Goal: Information Seeking & Learning: Understand process/instructions

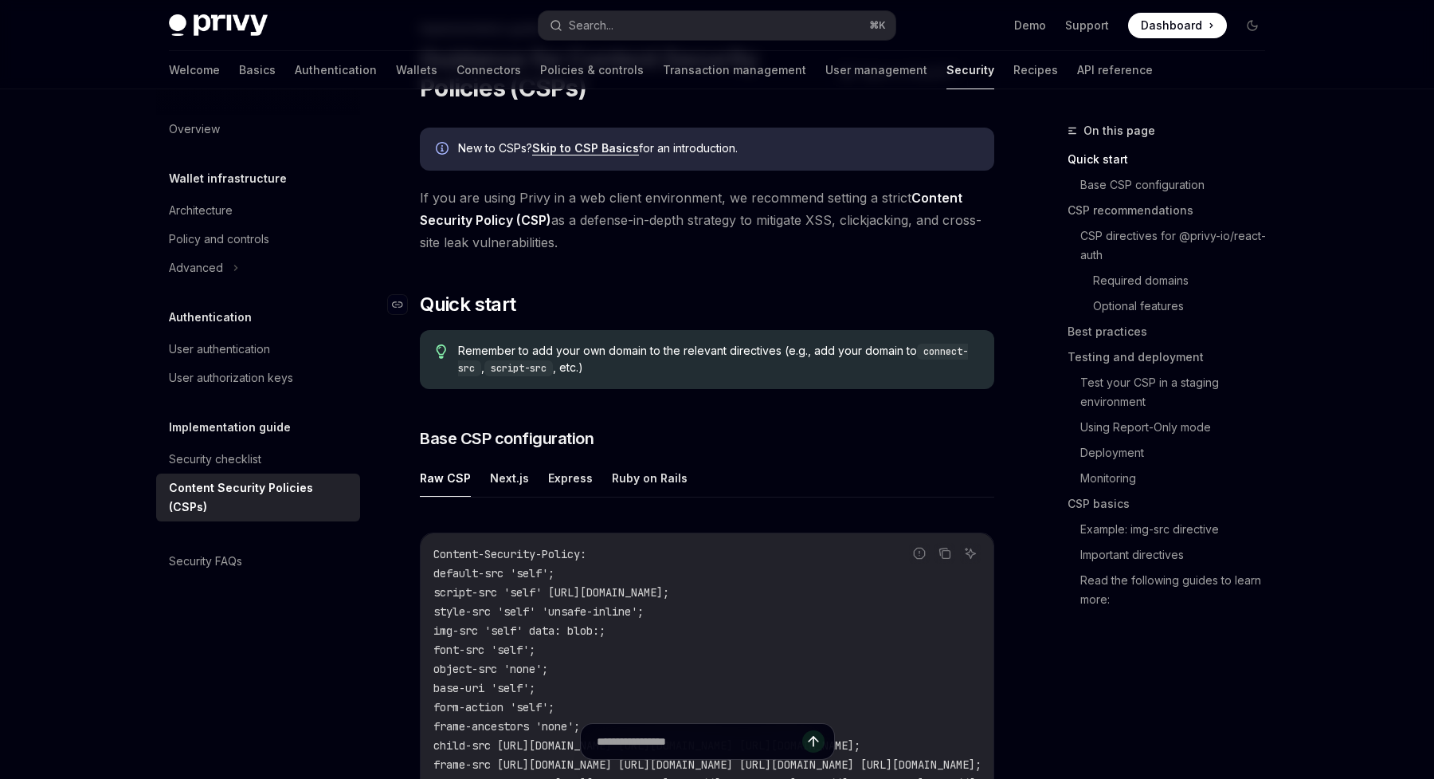
scroll to position [202, 0]
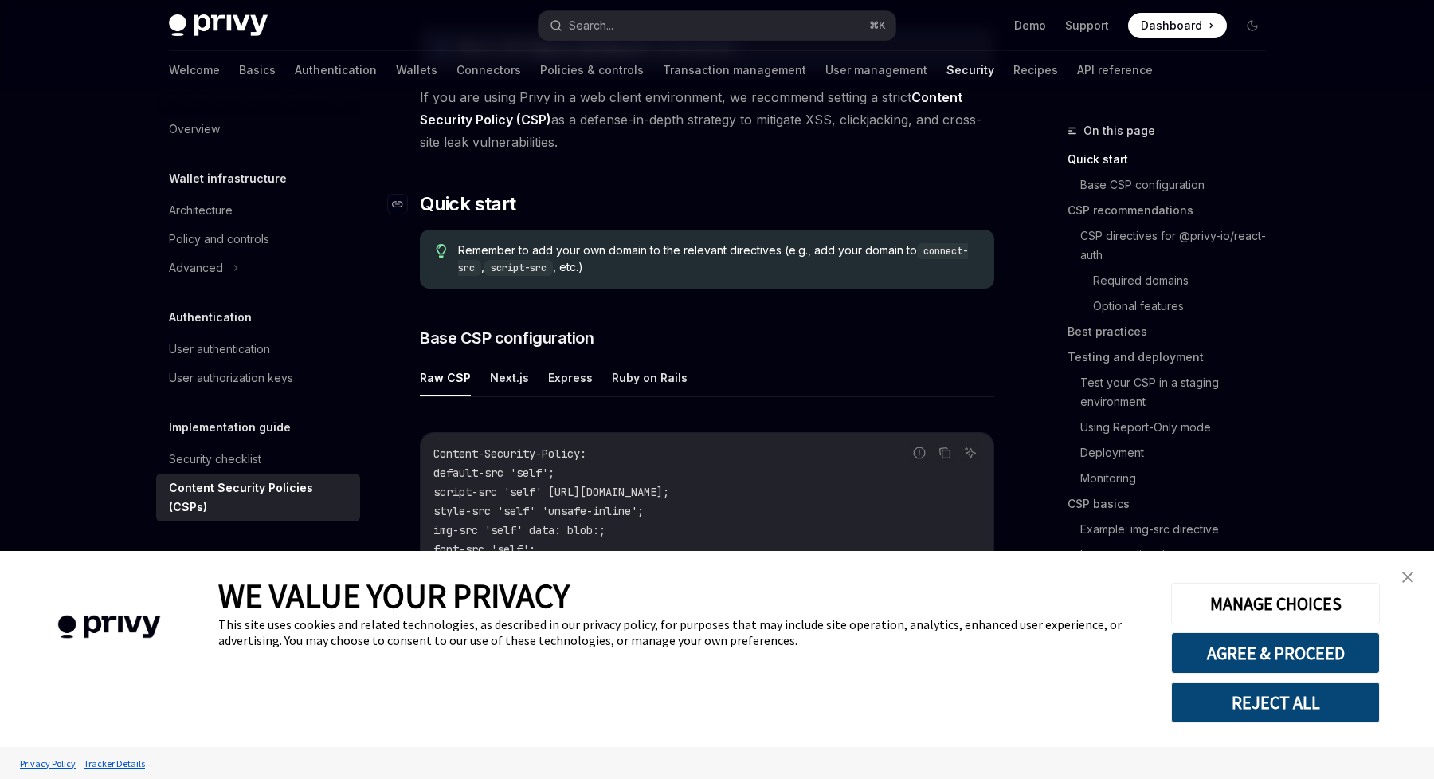
type textarea "*"
click at [1352, 654] on button "AGREE & PROCEED" at bounding box center [1275, 652] width 209 height 41
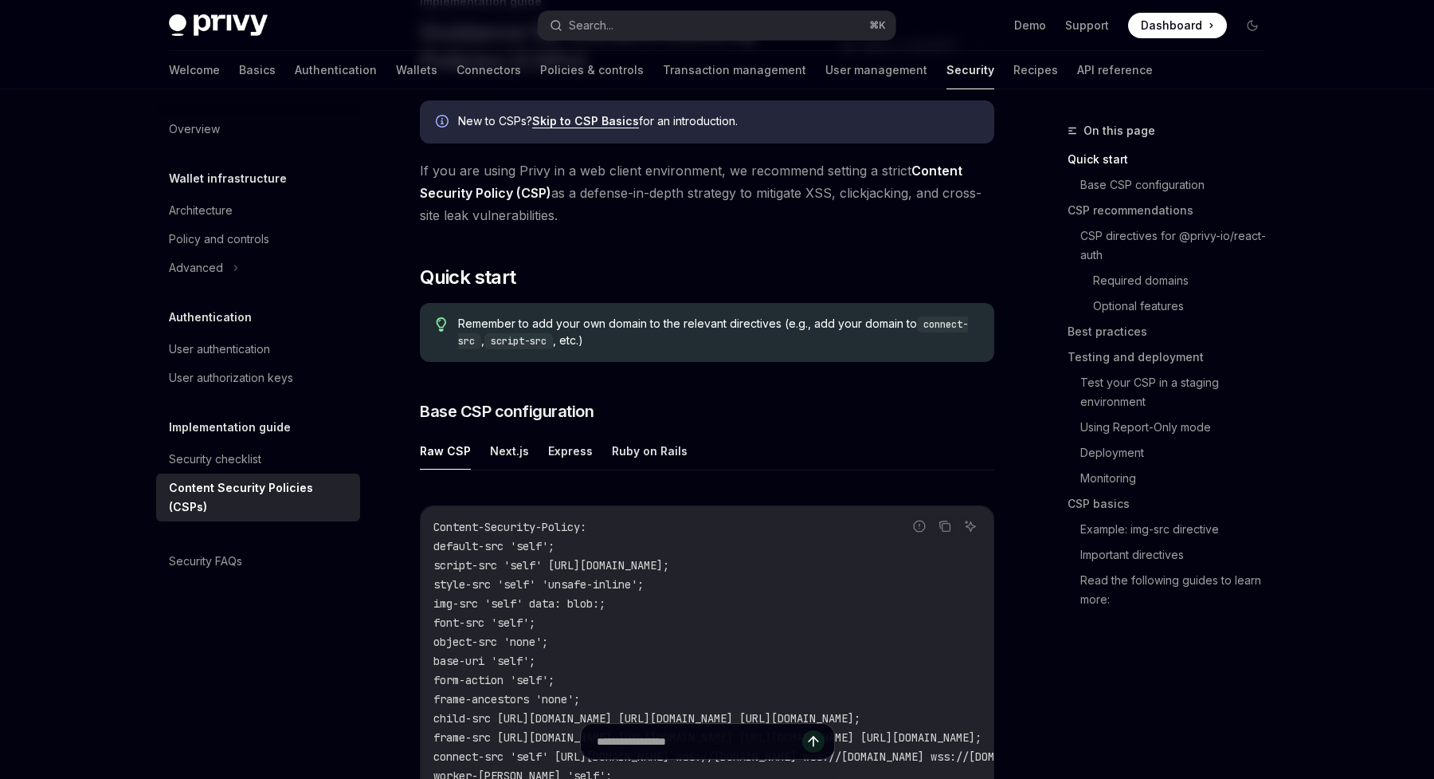
scroll to position [0, 0]
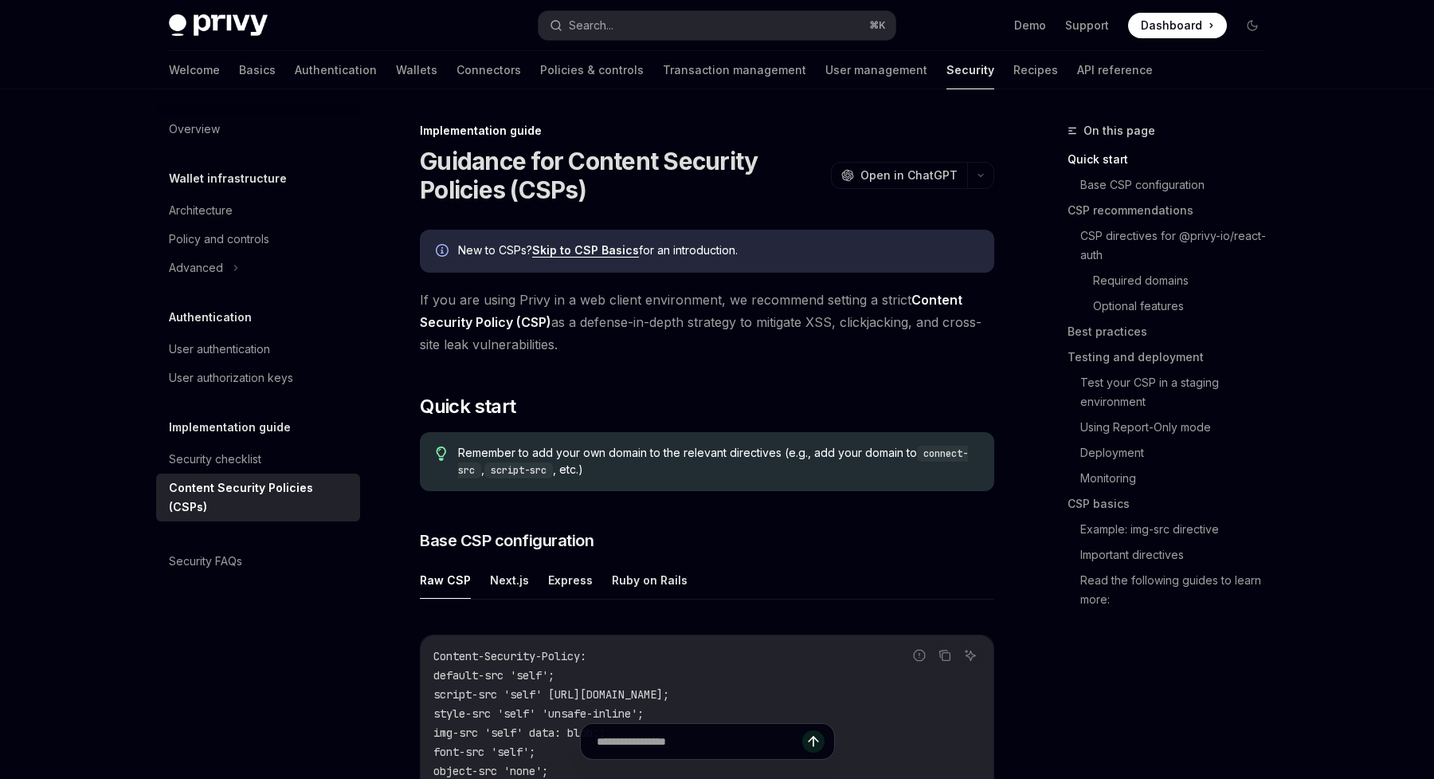
drag, startPoint x: 571, startPoint y: 350, endPoint x: 420, endPoint y: 302, distance: 158.0
click at [420, 302] on span "If you are using Privy in a web client environment, we recommend setting a stri…" at bounding box center [707, 321] width 575 height 67
copy span "If you are using Privy in a web client environment, we recommend setting a stri…"
click at [670, 462] on span "Remember to add your own domain to the relevant directives (e.g., add your doma…" at bounding box center [718, 461] width 520 height 33
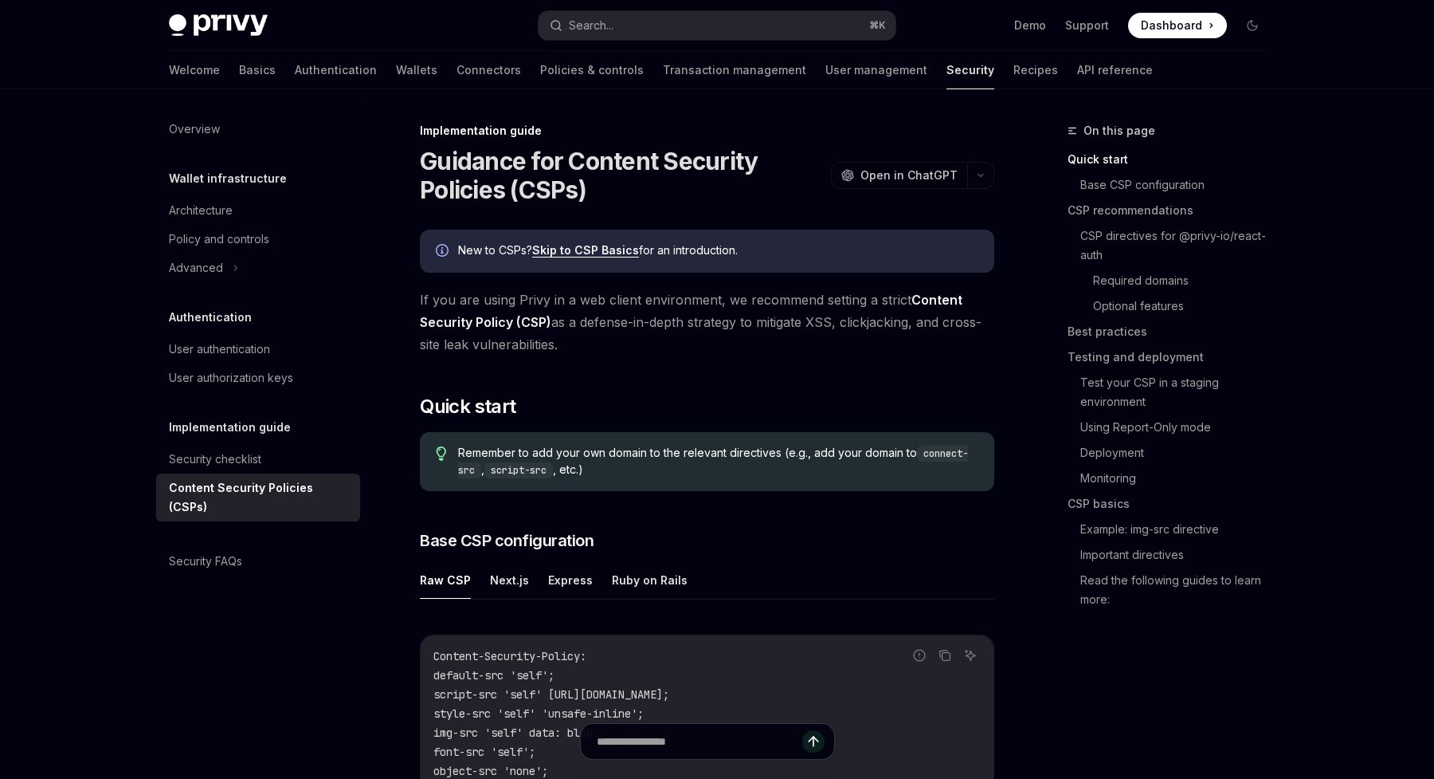
click at [680, 454] on span "Remember to add your own domain to the relevant directives (e.g., add your doma…" at bounding box center [718, 461] width 520 height 33
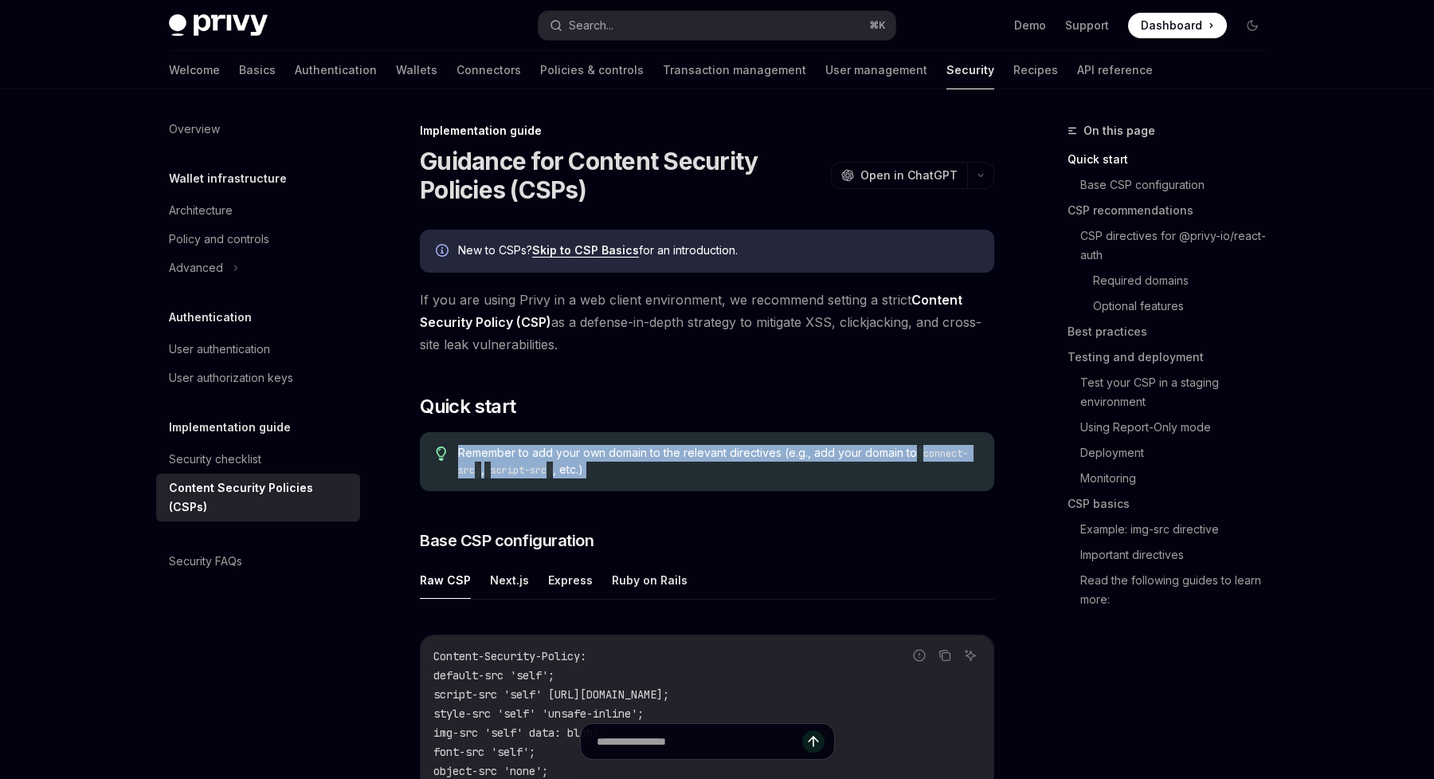
click at [680, 454] on span "Remember to add your own domain to the relevant directives (e.g., add your doma…" at bounding box center [718, 461] width 520 height 33
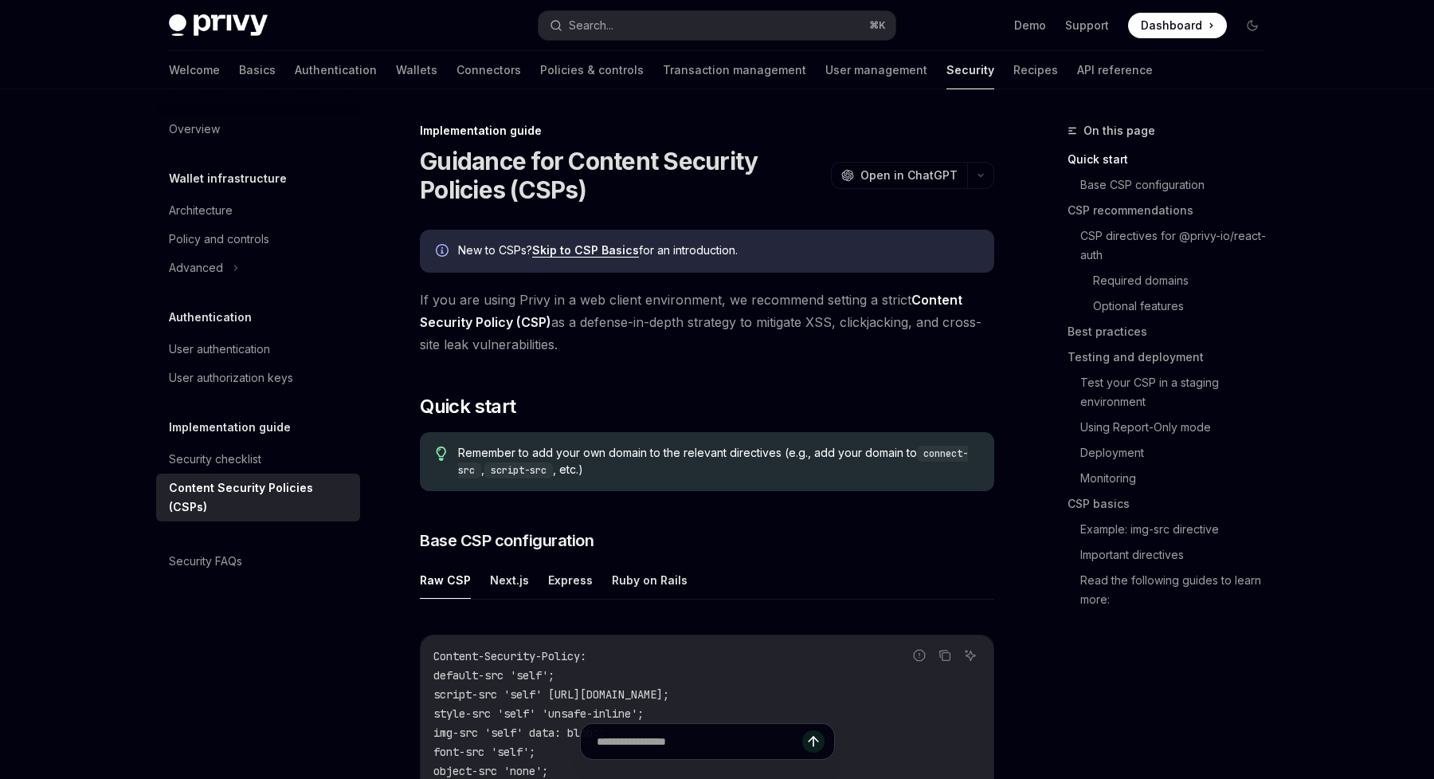
click at [662, 461] on span "Remember to add your own domain to the relevant directives (e.g., add your doma…" at bounding box center [718, 461] width 520 height 33
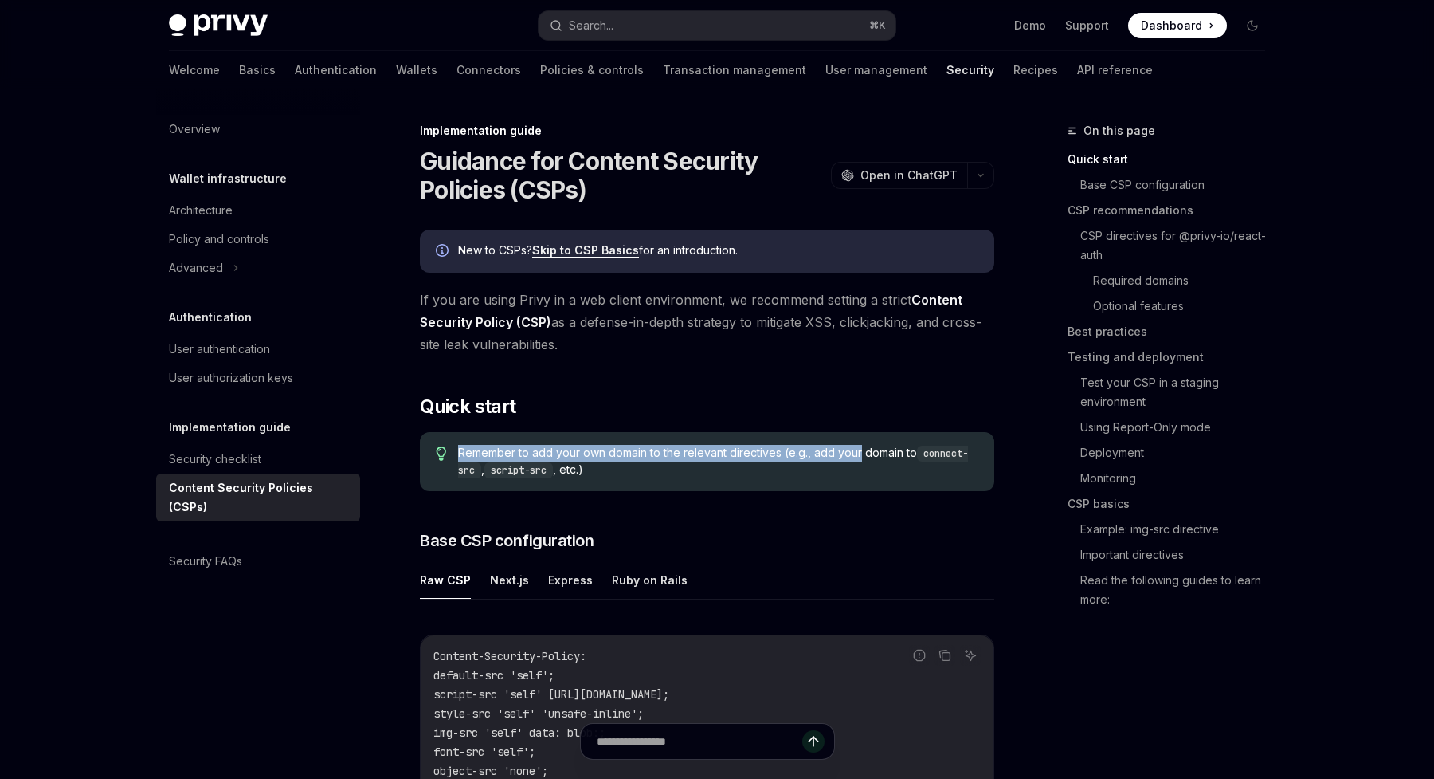
drag, startPoint x: 458, startPoint y: 450, endPoint x: 858, endPoint y: 449, distance: 400.0
click at [858, 449] on span "Remember to add your own domain to the relevant directives (e.g., add your doma…" at bounding box center [718, 461] width 520 height 33
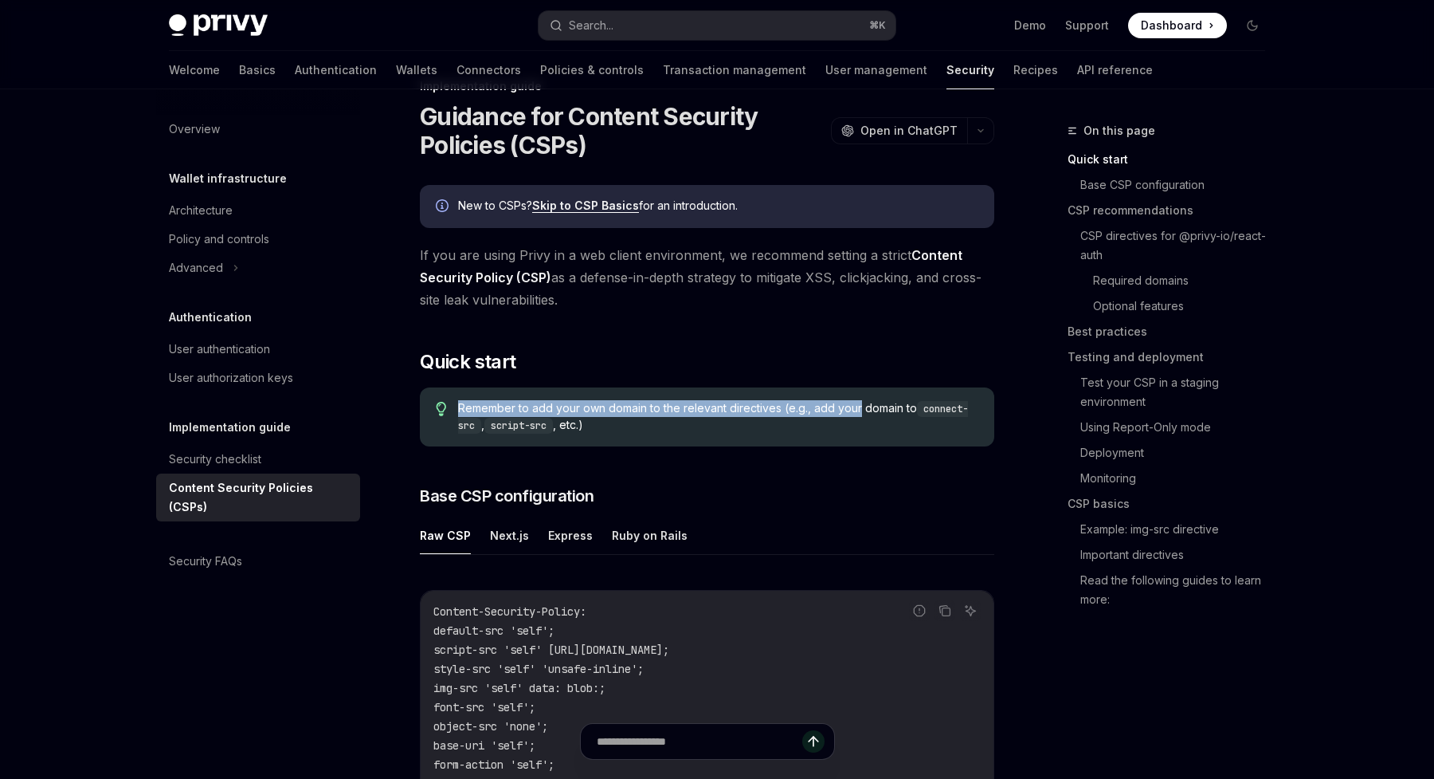
scroll to position [75, 0]
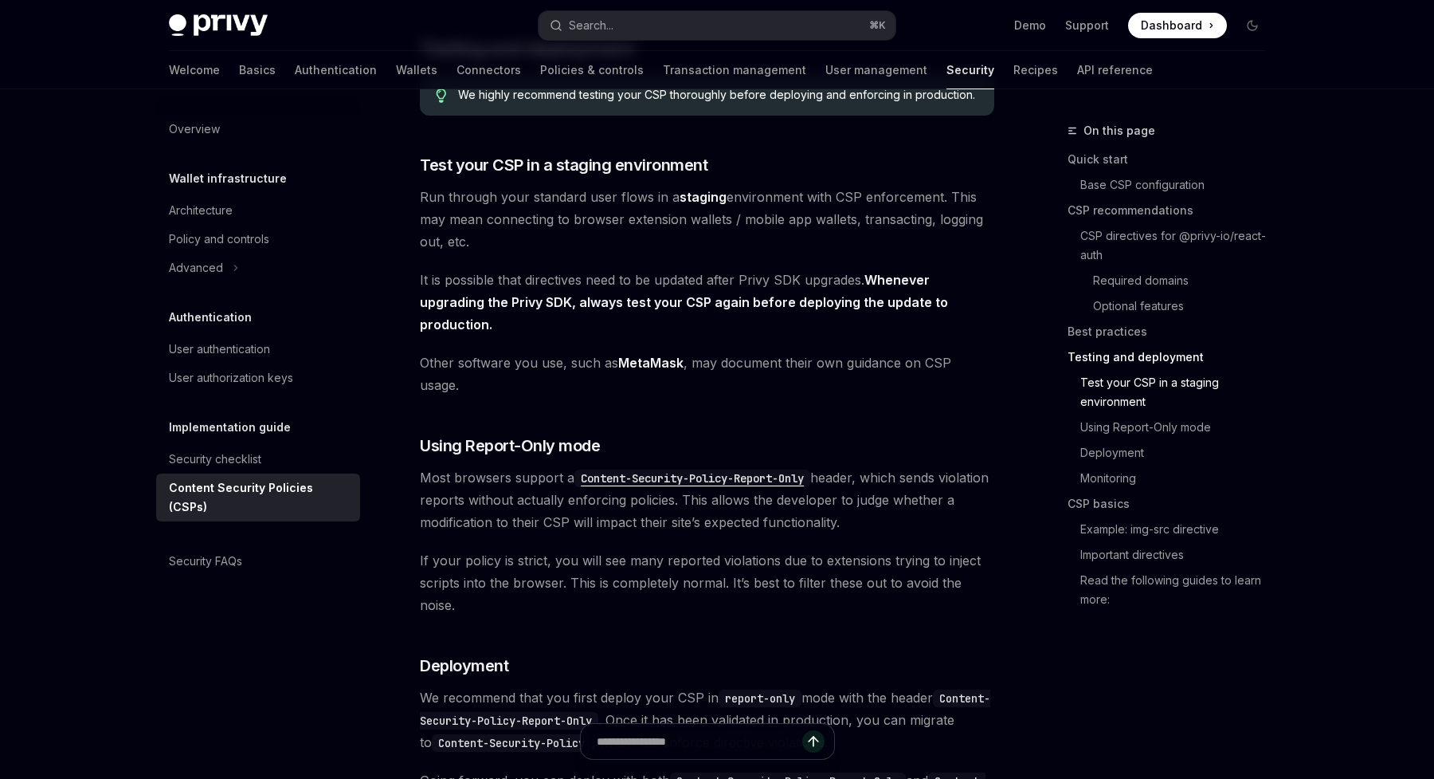
scroll to position [2683, 0]
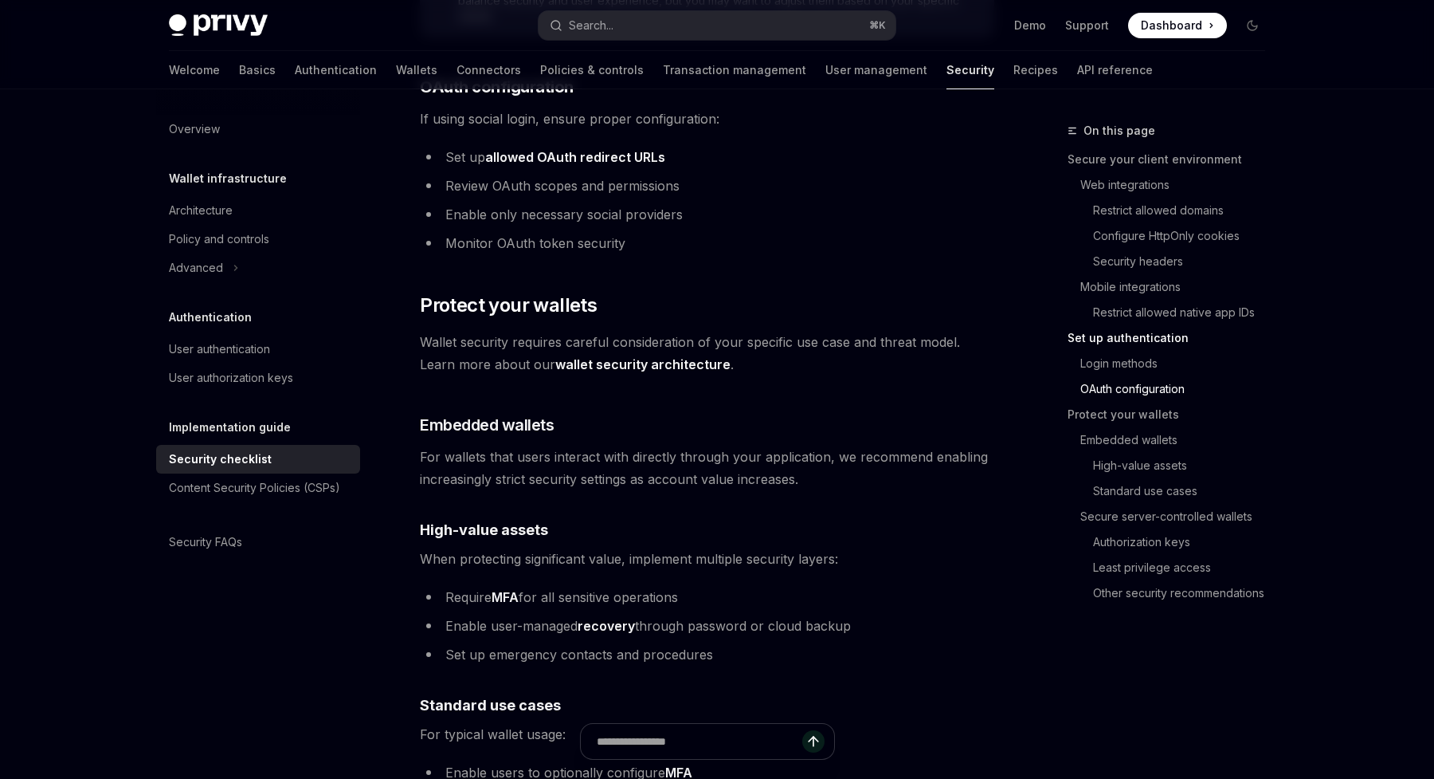
scroll to position [1886, 0]
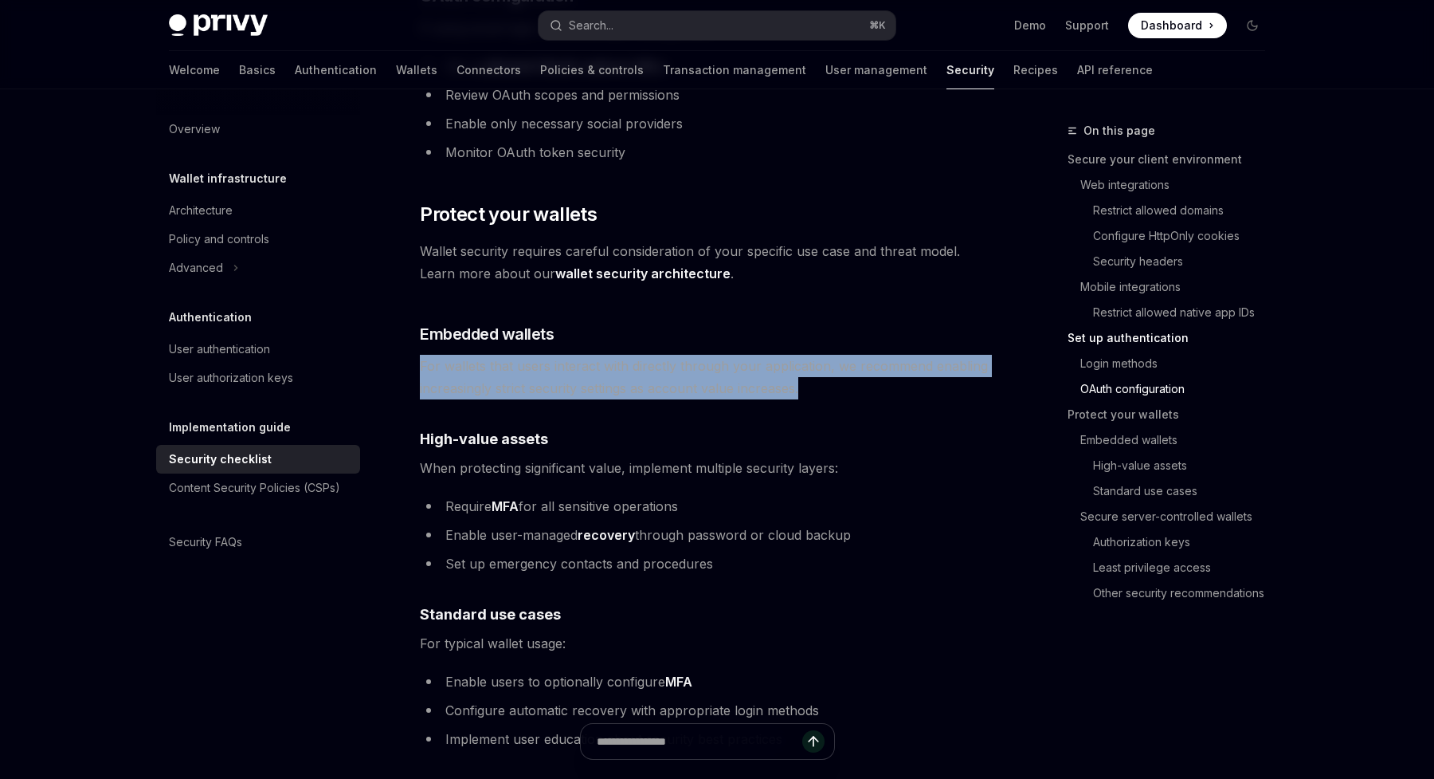
drag, startPoint x: 810, startPoint y: 371, endPoint x: 419, endPoint y: 346, distance: 391.2
click at [420, 355] on span "For wallets that users interact with directly through your application, we reco…" at bounding box center [707, 377] width 575 height 45
copy span "For wallets that users interact with directly through your application, we reco…"
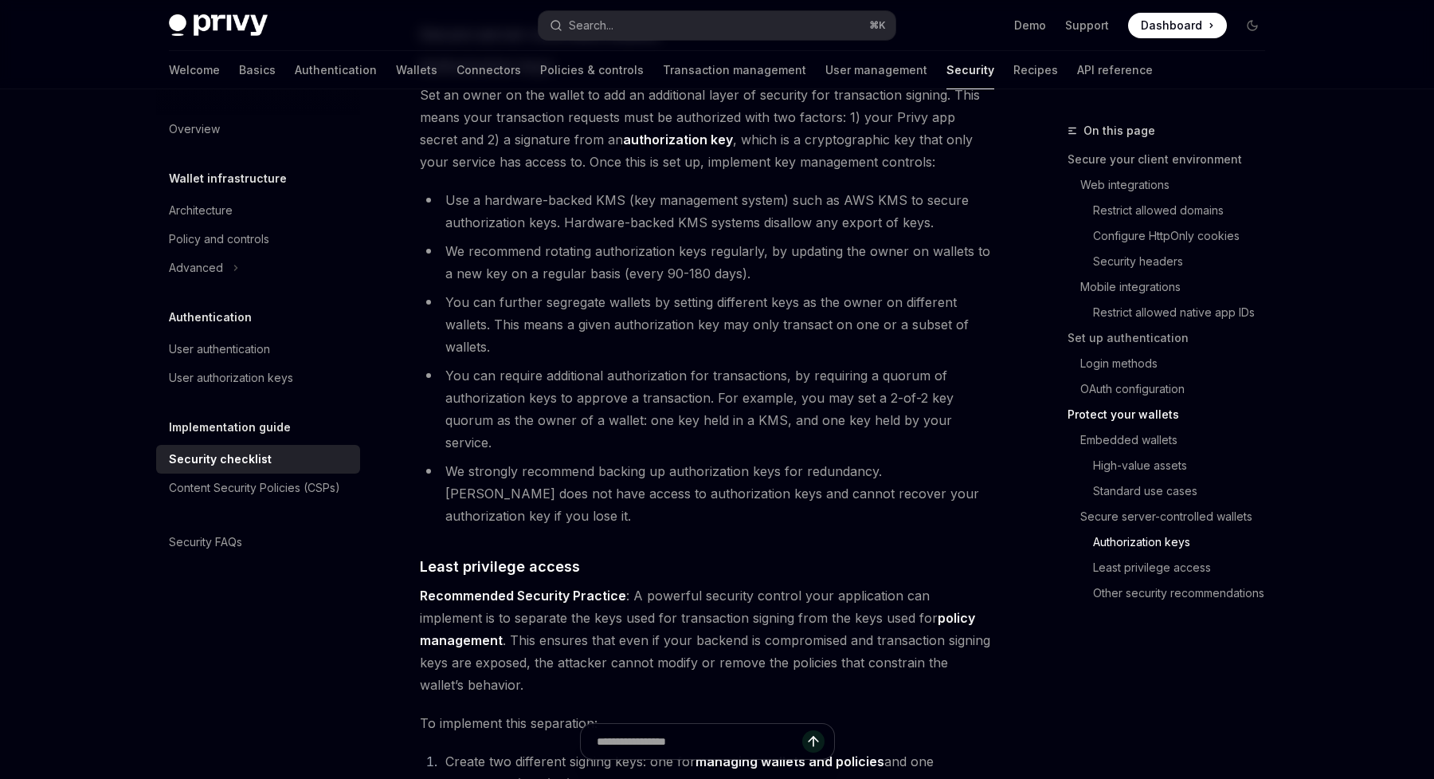
scroll to position [2198, 0]
